Goal: Transaction & Acquisition: Purchase product/service

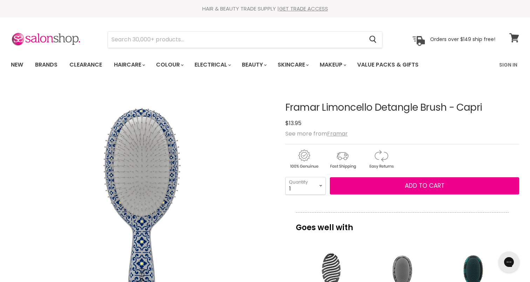
click at [515, 38] on icon at bounding box center [513, 37] width 9 height 9
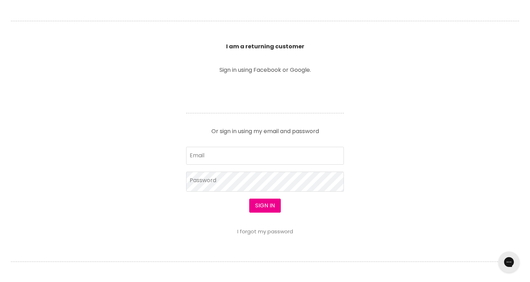
scroll to position [227, 0]
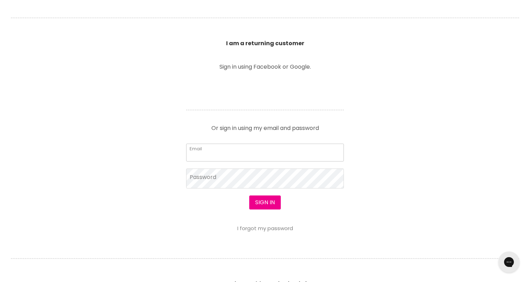
click at [238, 149] on input "Email" at bounding box center [265, 153] width 158 height 18
click at [259, 152] on input "Maxx-e3@hotmail,com" at bounding box center [265, 153] width 158 height 18
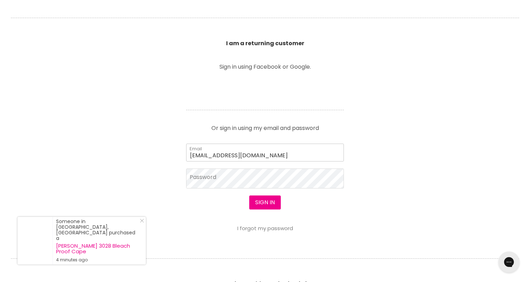
type input "Maxx-e3@hotmail.com"
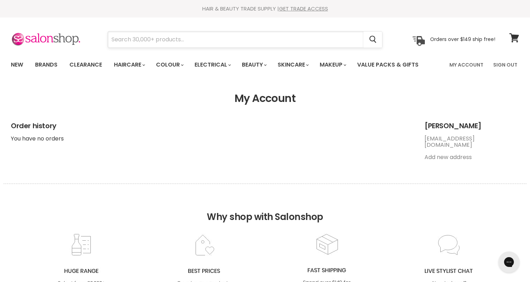
click at [247, 45] on input "Search" at bounding box center [235, 40] width 255 height 16
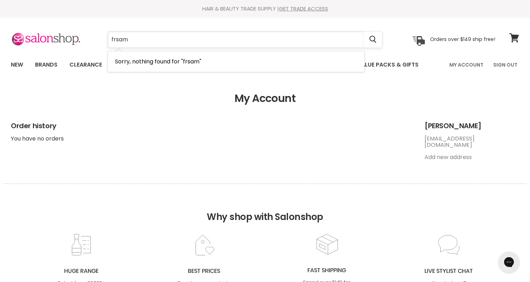
type input "frsama"
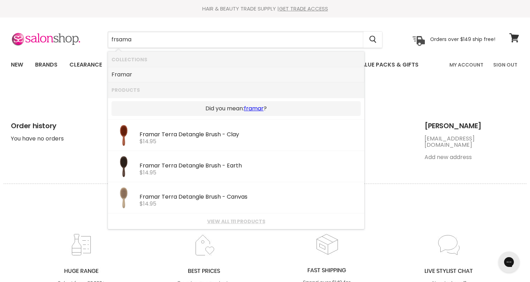
click at [145, 76] on link "Framar" at bounding box center [235, 74] width 249 height 11
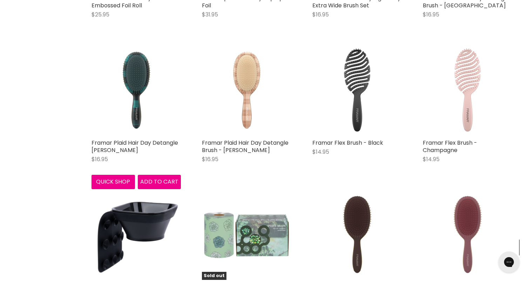
scroll to position [1645, 0]
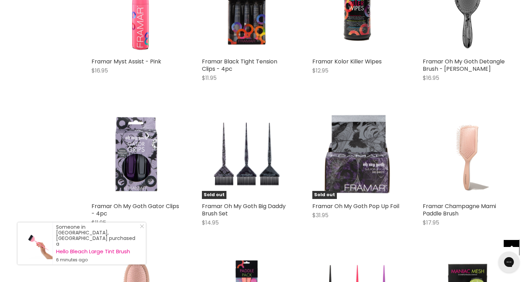
scroll to position [3098, 0]
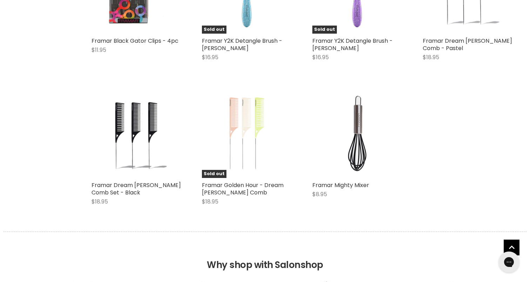
scroll to position [4042, 0]
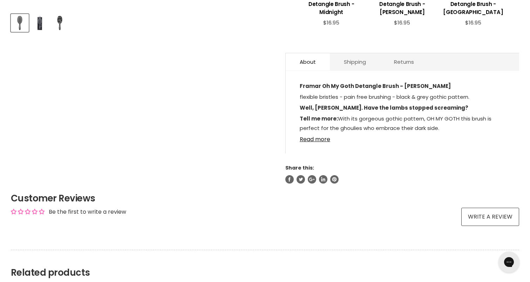
scroll to position [343, 0]
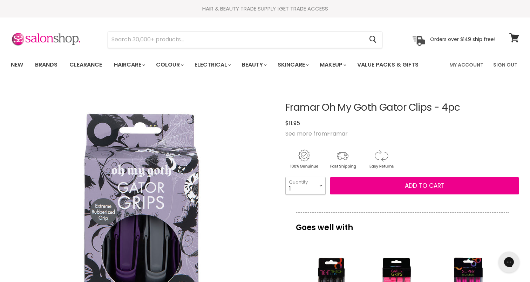
select select "5"
type input "5"
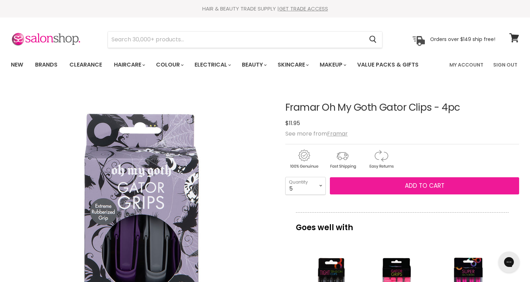
click at [354, 192] on button "Add to cart" at bounding box center [424, 186] width 189 height 18
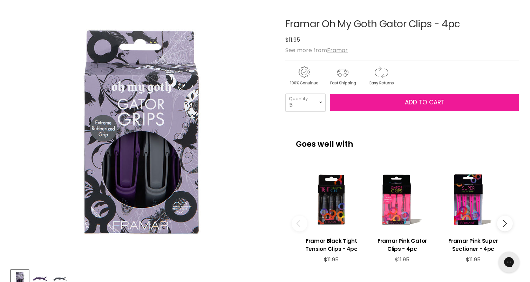
scroll to position [86, 0]
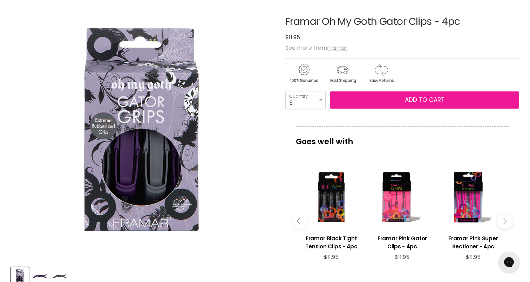
click at [396, 101] on button "Add to cart" at bounding box center [424, 100] width 189 height 18
